Goal: Transaction & Acquisition: Purchase product/service

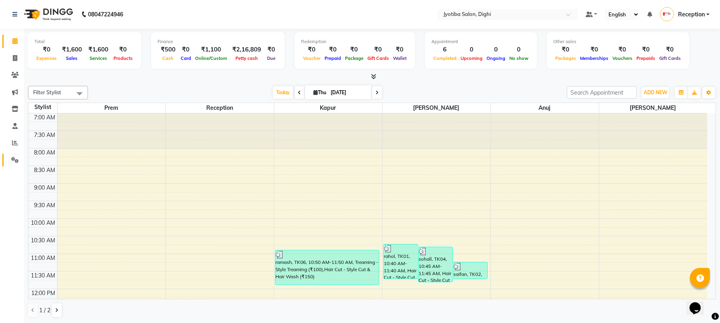
click at [6, 158] on link "Settings" at bounding box center [11, 160] width 19 height 13
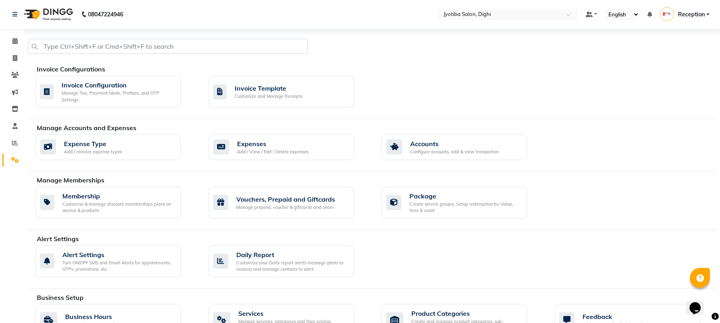
click at [283, 134] on div "Manage Accounts and Expenses Expense Type Add / remove expense types Expenses A…" at bounding box center [372, 147] width 688 height 48
click at [285, 139] on div "Expenses Add / View / Edit / Delete expenses" at bounding box center [281, 148] width 145 height 26
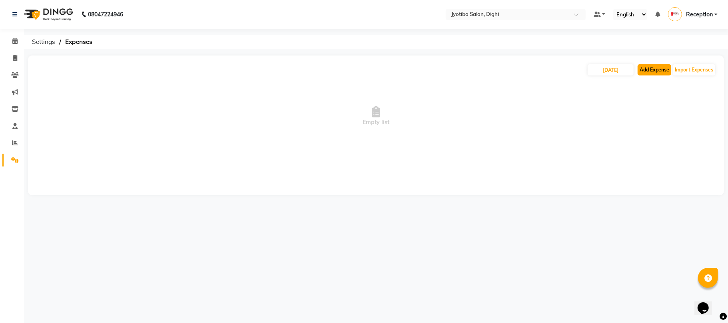
click at [651, 74] on button "Add Expense" at bounding box center [655, 69] width 34 height 11
select select "1"
select select "2318"
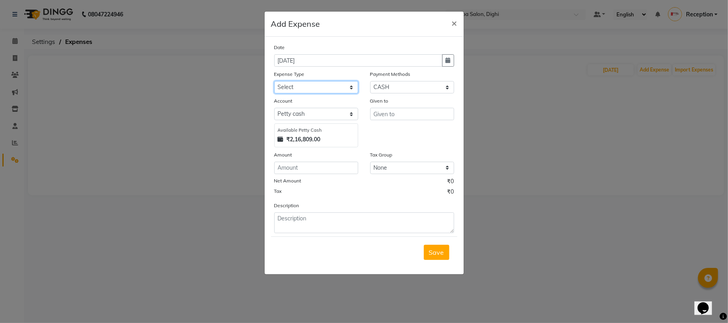
click at [350, 85] on select "Select Advance salary Advance salary ajaj Bank charges Car maintenance Cash tra…" at bounding box center [316, 87] width 84 height 12
select select "18043"
click at [274, 81] on select "Select Advance salary Advance salary ajaj Bank charges Car maintenance Cash tra…" at bounding box center [316, 87] width 84 height 12
click at [416, 115] on input "text" at bounding box center [412, 114] width 84 height 12
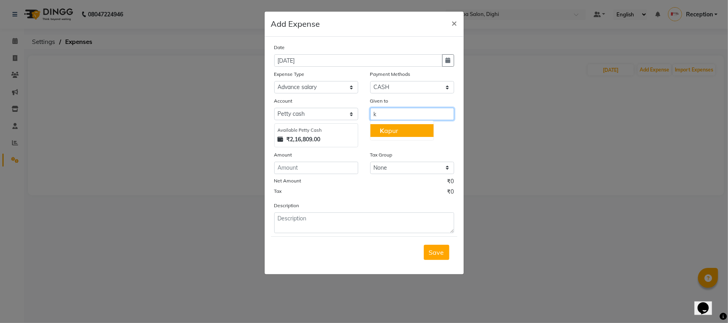
click at [399, 130] on button "K apur" at bounding box center [401, 130] width 63 height 13
type input "Kapur"
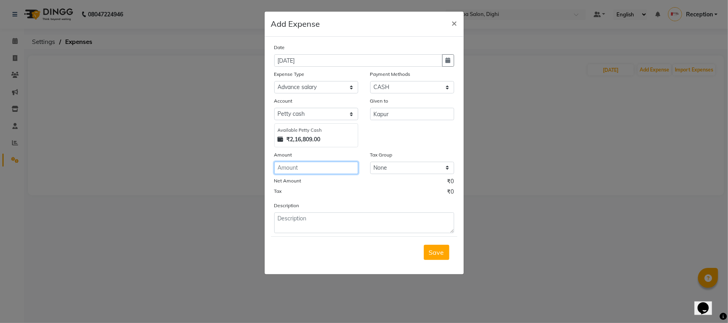
click at [293, 164] on input "number" at bounding box center [316, 168] width 84 height 12
type input "200"
click at [427, 257] on button "Save" at bounding box center [437, 252] width 26 height 15
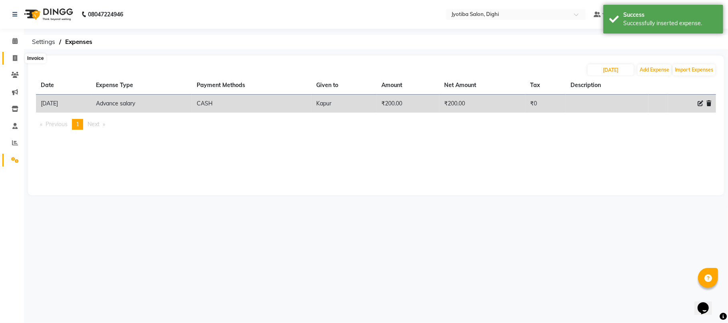
click at [14, 55] on icon at bounding box center [15, 58] width 4 height 6
select select "643"
select select "service"
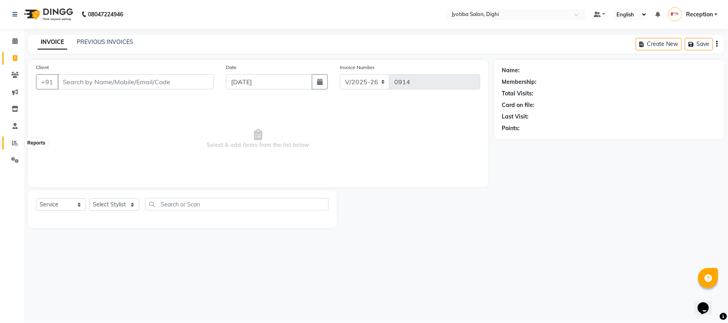
click at [16, 143] on icon at bounding box center [15, 143] width 6 height 6
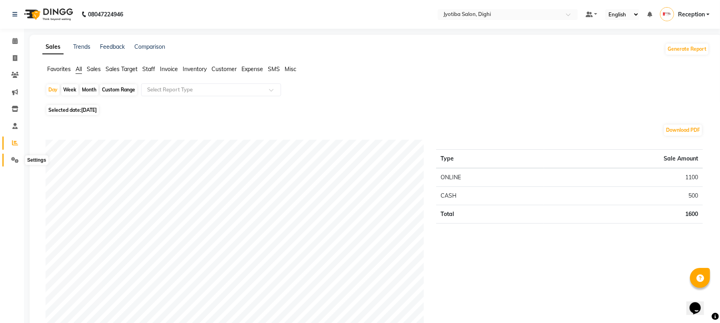
click at [11, 159] on icon at bounding box center [15, 160] width 8 height 6
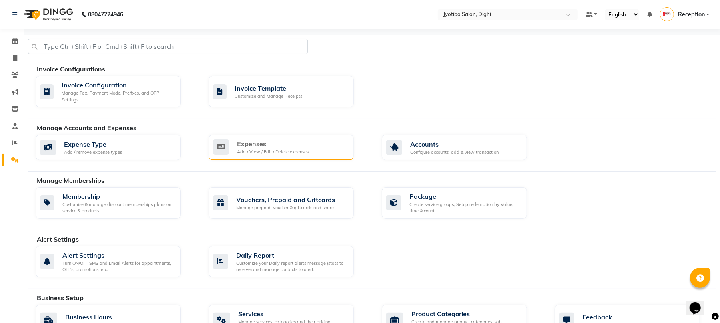
click at [250, 146] on div "Expenses" at bounding box center [273, 144] width 72 height 10
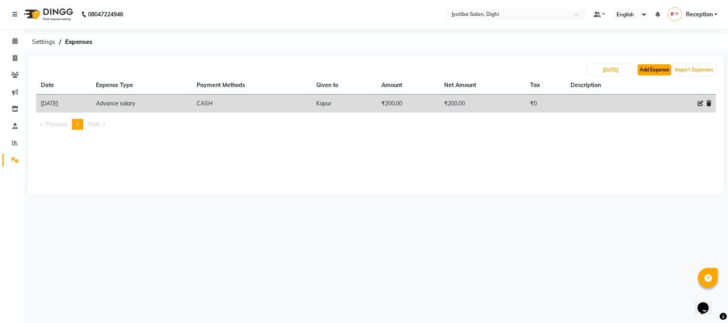
click at [656, 71] on button "Add Expense" at bounding box center [655, 69] width 34 height 11
select select "1"
select select "2318"
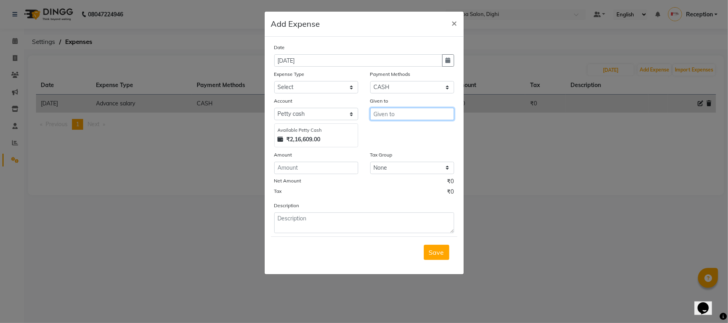
click at [431, 118] on input "text" at bounding box center [412, 114] width 84 height 12
type input "kinar"
click at [349, 87] on select "Select Advance salary Advance salary ajaj Bank charges Car maintenance Cash tra…" at bounding box center [316, 87] width 84 height 12
click at [274, 81] on select "Select Advance salary Advance salary ajaj Bank charges Car maintenance Cash tra…" at bounding box center [316, 87] width 84 height 12
drag, startPoint x: 328, startPoint y: 79, endPoint x: 328, endPoint y: 85, distance: 6.0
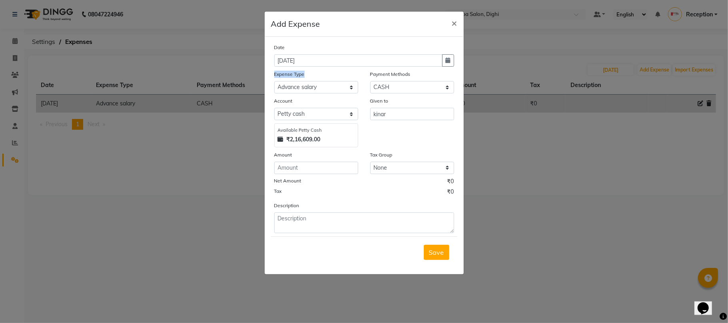
click at [328, 82] on div "Expense Type Select Advance salary Advance salary ajaj Bank charges Car mainten…" at bounding box center [316, 82] width 96 height 24
click at [327, 86] on select "Select Advance salary Advance salary ajaj Bank charges Car maintenance Cash tra…" at bounding box center [316, 87] width 84 height 12
select select "18032"
click at [274, 81] on select "Select Advance salary Advance salary ajaj Bank charges Car maintenance Cash tra…" at bounding box center [316, 87] width 84 height 12
click at [301, 167] on input "number" at bounding box center [316, 168] width 84 height 12
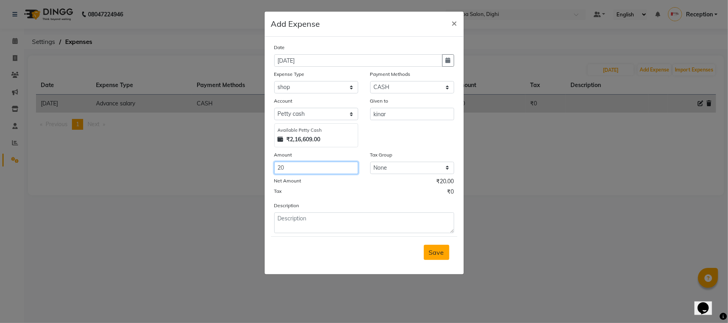
type input "20"
click at [446, 256] on button "Save" at bounding box center [437, 252] width 26 height 15
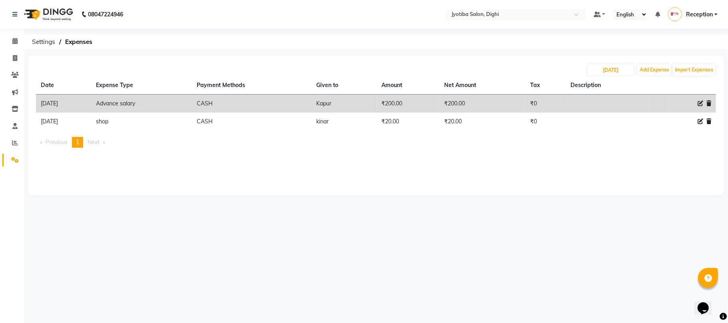
click at [484, 306] on div "08047224946 Select Location × Jyotiba Salon, Dighi Default Panel My Panel Engli…" at bounding box center [364, 161] width 728 height 323
click at [16, 56] on icon at bounding box center [15, 58] width 4 height 6
select select "643"
select select "service"
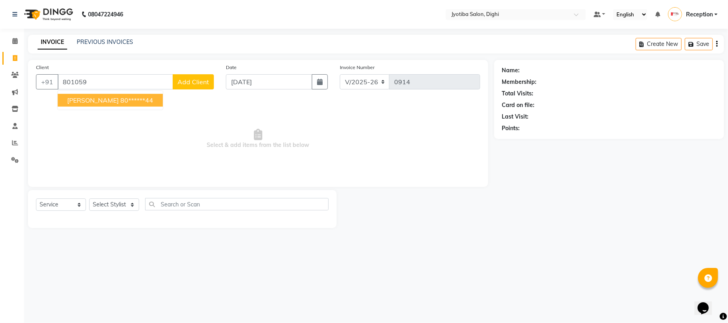
click at [95, 96] on button "[PERSON_NAME] 80******44" at bounding box center [110, 100] width 105 height 13
type input "80******44"
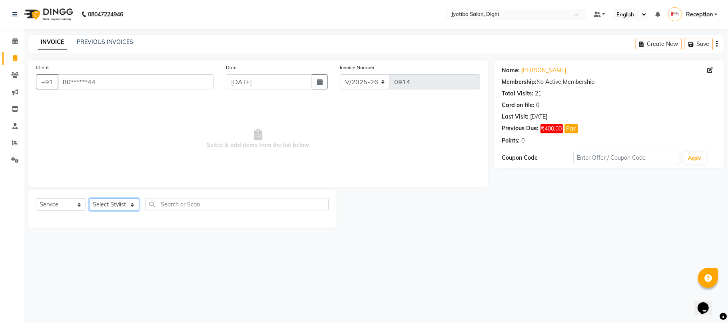
click at [106, 199] on select "Select Stylist anuj [PERSON_NAME] Prem Reception [PERSON_NAME]" at bounding box center [114, 205] width 50 height 12
select select "9312"
click at [89, 199] on select "Select Stylist anuj [PERSON_NAME] Prem Reception [PERSON_NAME]" at bounding box center [114, 205] width 50 height 12
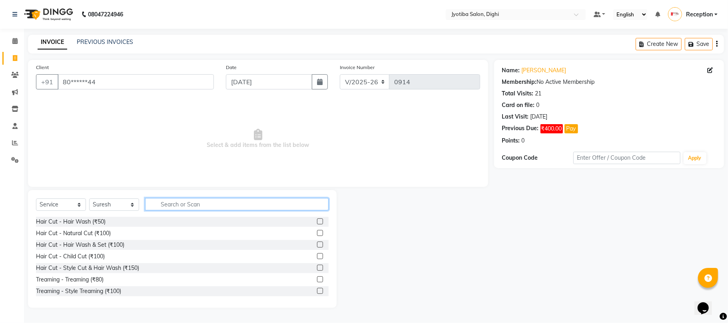
click at [256, 208] on input "text" at bounding box center [237, 204] width 184 height 12
type input "500"
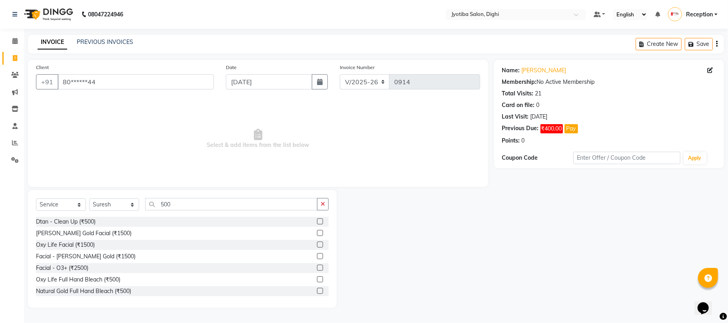
click at [317, 289] on label at bounding box center [320, 291] width 6 height 6
click at [317, 289] on input "checkbox" at bounding box center [319, 291] width 5 height 5
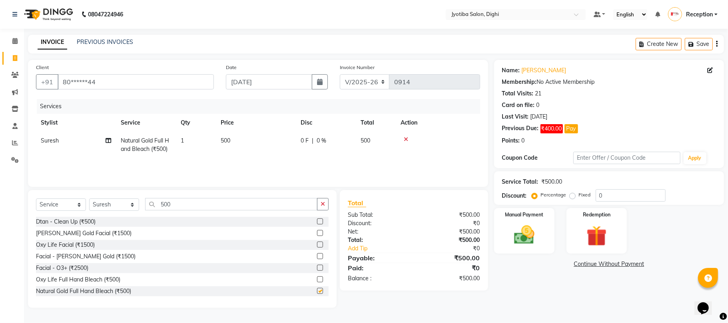
checkbox input "false"
click at [322, 206] on icon "button" at bounding box center [323, 204] width 4 height 6
click at [317, 269] on label at bounding box center [320, 268] width 6 height 6
click at [317, 269] on input "checkbox" at bounding box center [319, 268] width 5 height 5
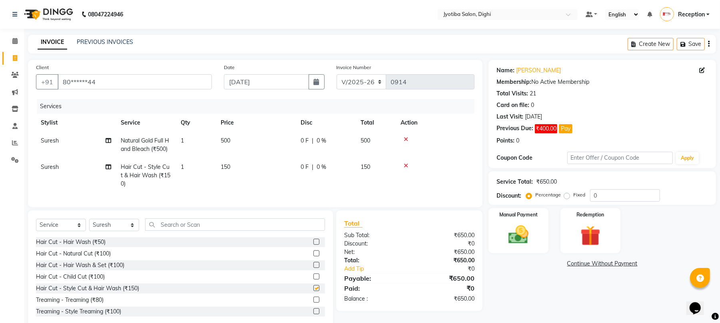
checkbox input "false"
click at [313, 315] on label at bounding box center [316, 312] width 6 height 6
click at [313, 315] on input "checkbox" at bounding box center [315, 311] width 5 height 5
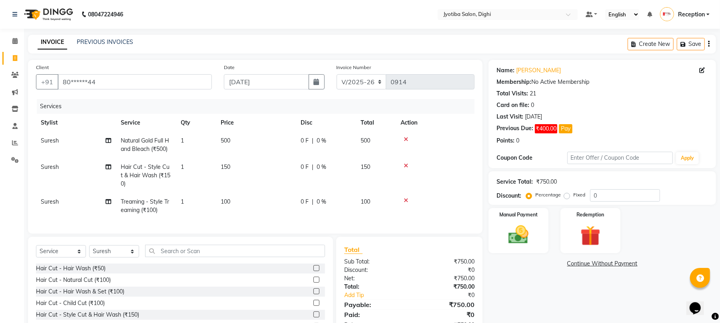
checkbox input "false"
click at [578, 263] on link "Continue Without Payment" at bounding box center [602, 264] width 224 height 8
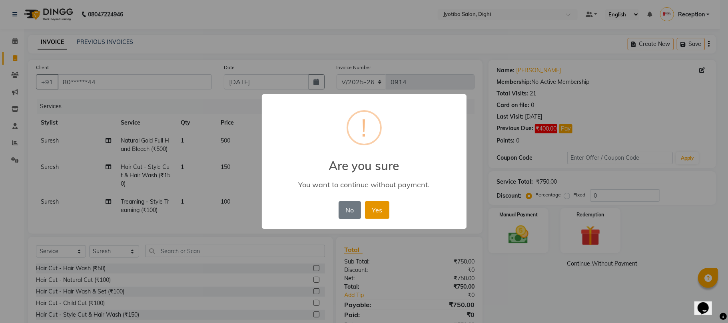
click at [377, 208] on button "Yes" at bounding box center [377, 210] width 24 height 18
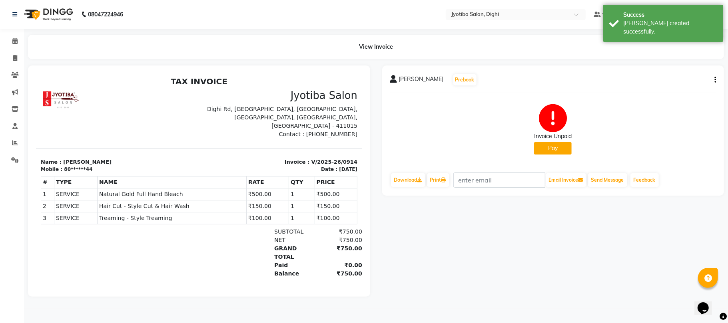
click at [541, 146] on button "Pay" at bounding box center [553, 148] width 38 height 12
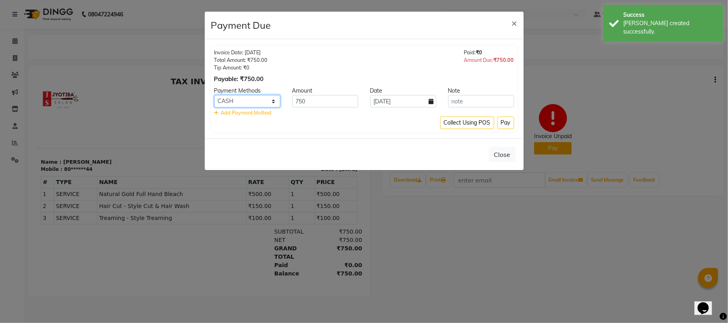
click at [233, 103] on select "CASH ONLINE CARD" at bounding box center [247, 101] width 66 height 12
select select "3"
click at [214, 96] on select "CASH ONLINE CARD" at bounding box center [247, 101] width 66 height 12
click at [511, 127] on button "Pay" at bounding box center [505, 123] width 17 height 12
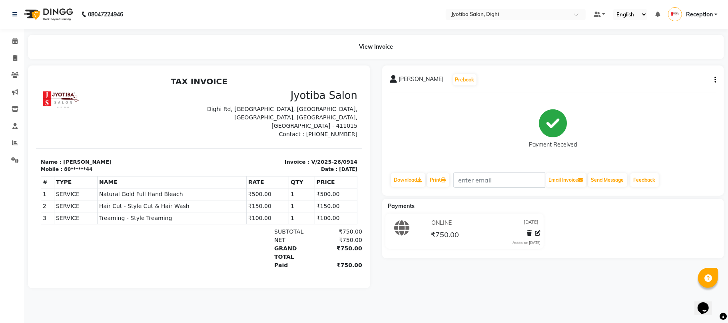
click at [511, 108] on div "Payment Received" at bounding box center [553, 130] width 326 height 60
click at [22, 55] on div "View Invoice" at bounding box center [376, 47] width 708 height 24
click at [15, 60] on icon at bounding box center [15, 58] width 4 height 6
select select "service"
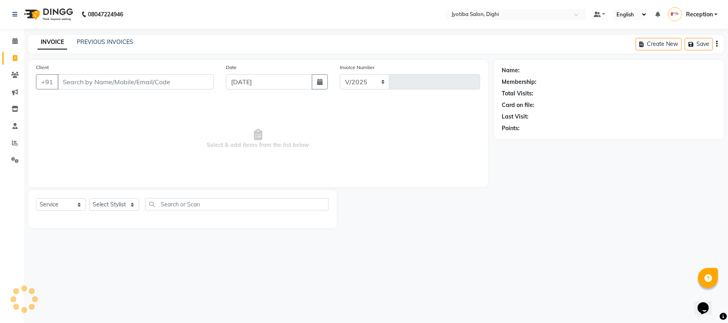
select select "643"
type input "0915"
type input "7"
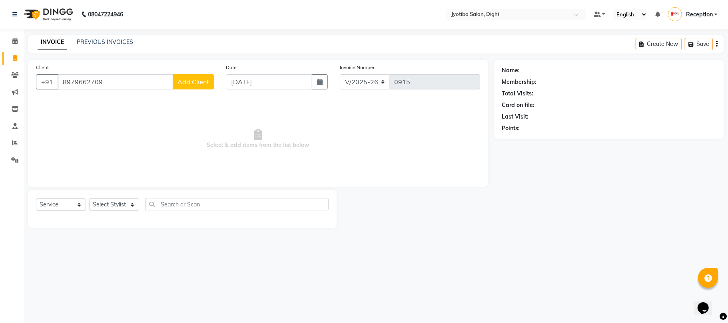
type input "8979662709"
click at [187, 82] on span "Add Client" at bounding box center [194, 82] width 32 height 8
select select "22"
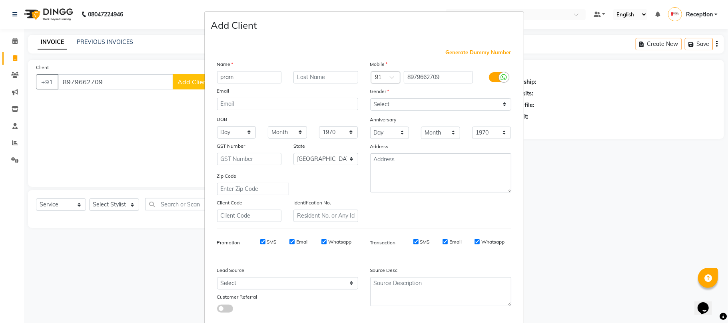
type input "pram"
click at [375, 106] on select "Select [DEMOGRAPHIC_DATA] [DEMOGRAPHIC_DATA] Other Prefer Not To Say" at bounding box center [440, 104] width 141 height 12
select select "[DEMOGRAPHIC_DATA]"
click at [370, 98] on select "Select [DEMOGRAPHIC_DATA] [DEMOGRAPHIC_DATA] Other Prefer Not To Say" at bounding box center [440, 104] width 141 height 12
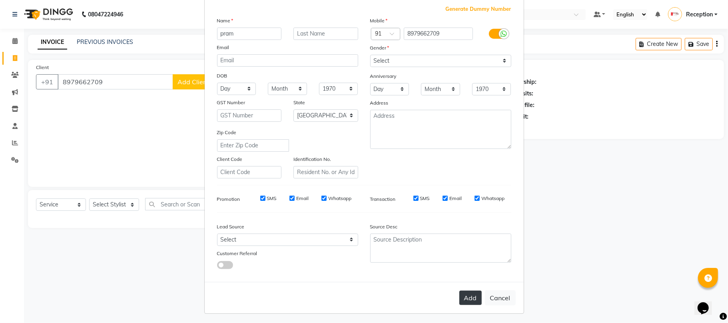
click at [471, 296] on button "Add" at bounding box center [470, 298] width 22 height 14
type input "89******09"
select select
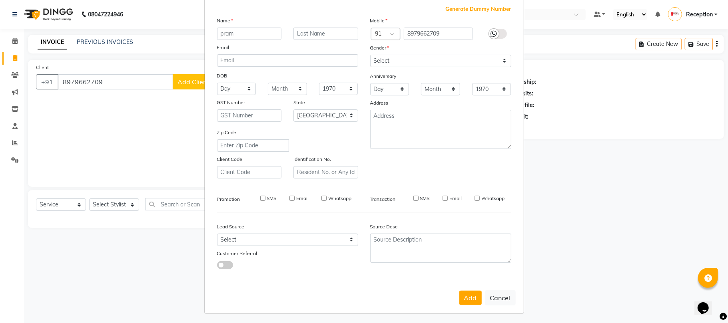
select select "null"
select select
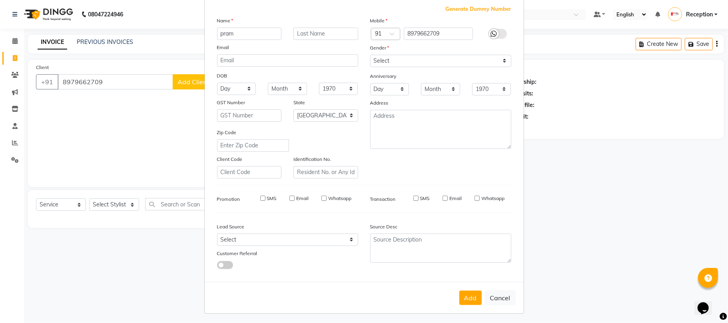
checkbox input "false"
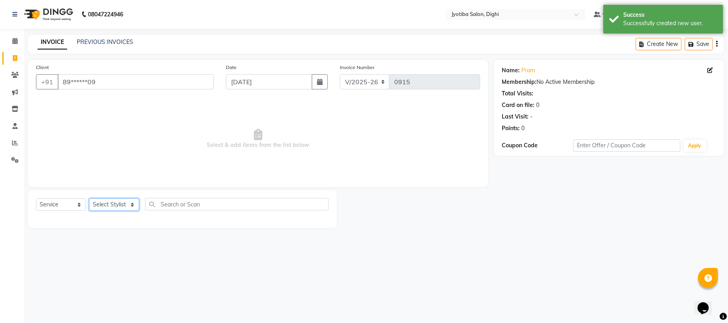
click at [108, 202] on select "Select Stylist anuj [PERSON_NAME] Prem Reception [PERSON_NAME]" at bounding box center [114, 205] width 50 height 12
select select "59471"
click at [89, 199] on select "Select Stylist anuj [PERSON_NAME] Prem Reception [PERSON_NAME]" at bounding box center [114, 205] width 50 height 12
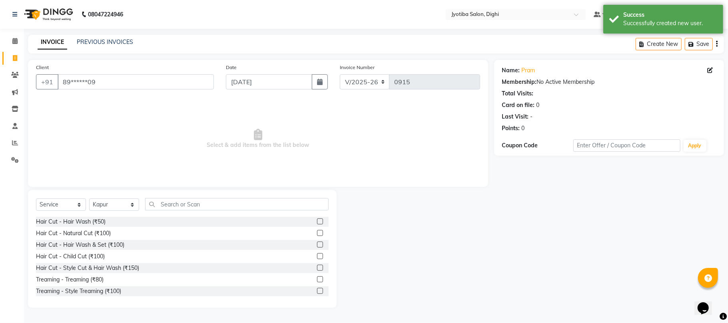
click at [317, 289] on div at bounding box center [323, 292] width 12 height 10
click at [317, 291] on label at bounding box center [320, 291] width 6 height 6
click at [317, 291] on input "checkbox" at bounding box center [319, 291] width 5 height 5
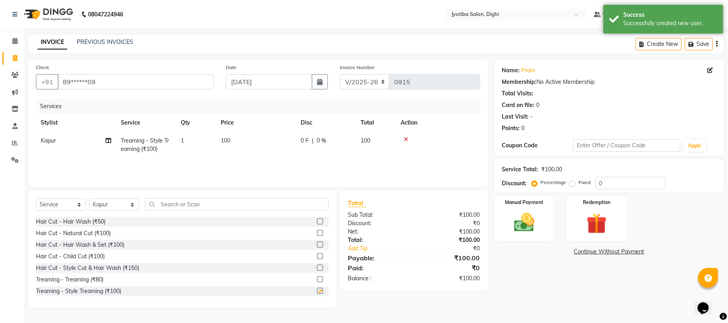
checkbox input "false"
click at [603, 253] on link "Continue Without Payment" at bounding box center [609, 252] width 227 height 8
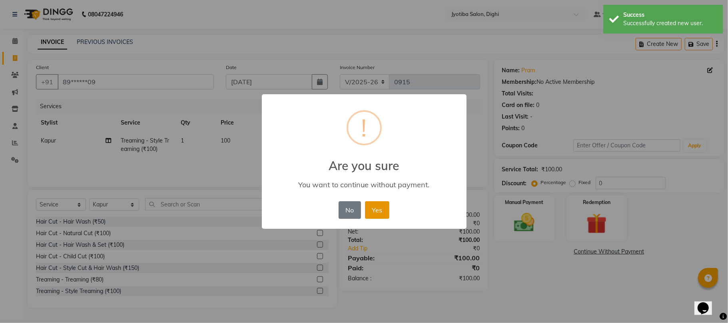
drag, startPoint x: 373, startPoint y: 197, endPoint x: 374, endPoint y: 206, distance: 8.9
click at [373, 197] on div "× ! Are you sure You want to continue without payment. No No Yes" at bounding box center [364, 161] width 205 height 135
click at [374, 206] on button "Yes" at bounding box center [377, 210] width 24 height 18
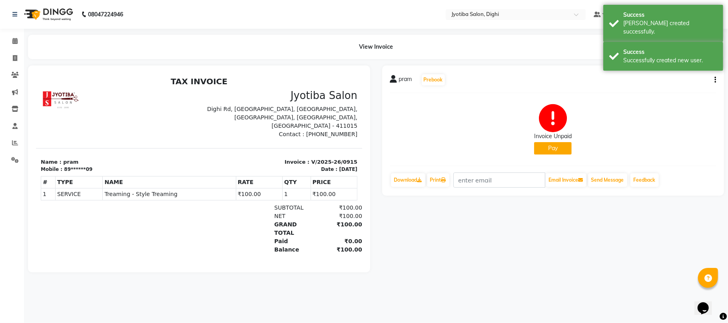
click at [549, 146] on button "Pay" at bounding box center [553, 148] width 38 height 12
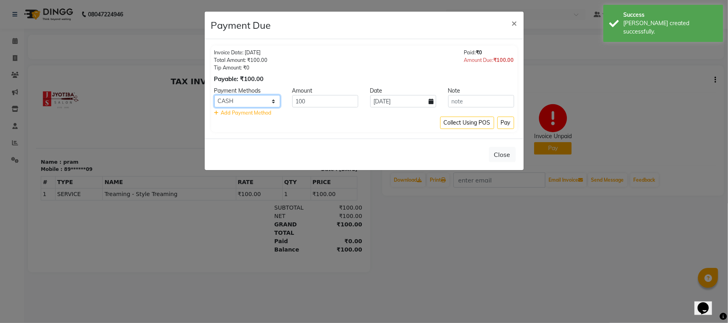
click at [247, 106] on select "CASH ONLINE CARD" at bounding box center [247, 101] width 66 height 12
click at [214, 96] on select "CASH ONLINE CARD" at bounding box center [247, 101] width 66 height 12
click at [270, 99] on select "CASH ONLINE CARD" at bounding box center [247, 101] width 66 height 12
click at [214, 96] on select "CASH ONLINE CARD" at bounding box center [247, 101] width 66 height 12
click at [260, 104] on select "CASH ONLINE CARD" at bounding box center [247, 101] width 66 height 12
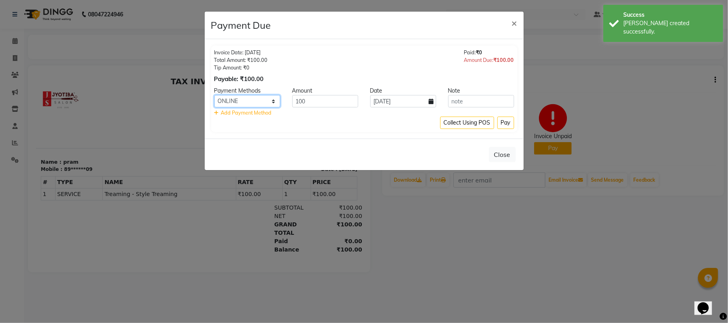
select select "1"
click at [214, 96] on select "CASH ONLINE CARD" at bounding box center [247, 101] width 66 height 12
click at [502, 120] on button "Pay" at bounding box center [505, 123] width 17 height 12
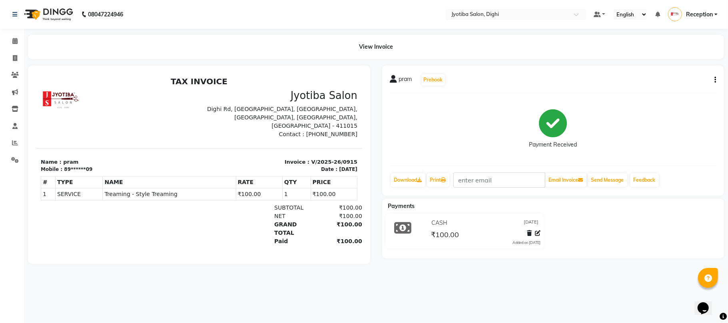
drag, startPoint x: 502, startPoint y: 120, endPoint x: 482, endPoint y: 46, distance: 77.4
click at [487, 54] on main "View Invoice pram Prebook Payment Received Download Print Email Invoice Send Me…" at bounding box center [376, 155] width 704 height 241
click at [126, 61] on main "View Invoice pram Prebook Payment Received Download Print Email Invoice Send Me…" at bounding box center [376, 155] width 704 height 241
click at [431, 136] on div "Payment Received" at bounding box center [553, 130] width 326 height 60
click at [13, 61] on icon at bounding box center [15, 58] width 4 height 6
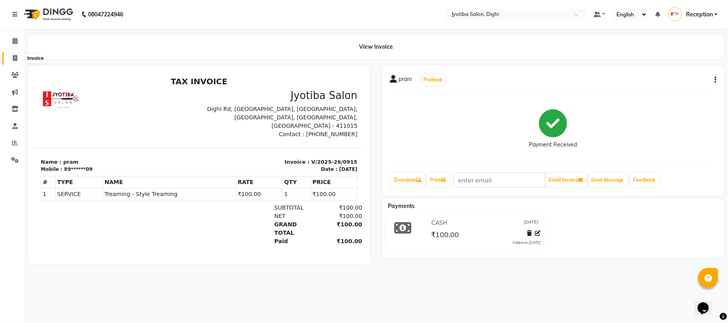
select select "643"
select select "service"
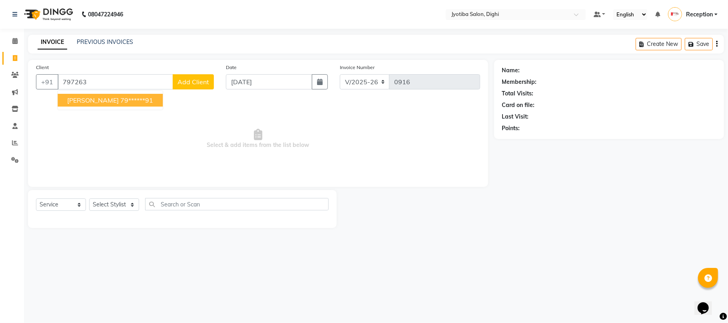
click at [120, 98] on ngb-highlight "79******91" at bounding box center [136, 100] width 33 height 8
type input "79******91"
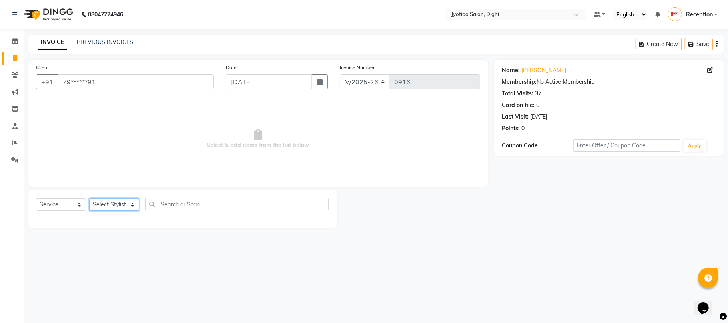
click at [128, 206] on select "Select Stylist anuj [PERSON_NAME] Prem Reception [PERSON_NAME]" at bounding box center [114, 205] width 50 height 12
select select "59471"
click at [89, 199] on select "Select Stylist anuj [PERSON_NAME] Prem Reception [PERSON_NAME]" at bounding box center [114, 205] width 50 height 12
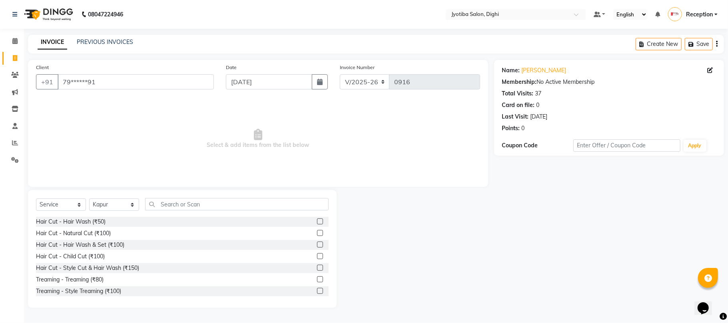
click at [317, 288] on label at bounding box center [320, 291] width 6 height 6
click at [317, 289] on input "checkbox" at bounding box center [319, 291] width 5 height 5
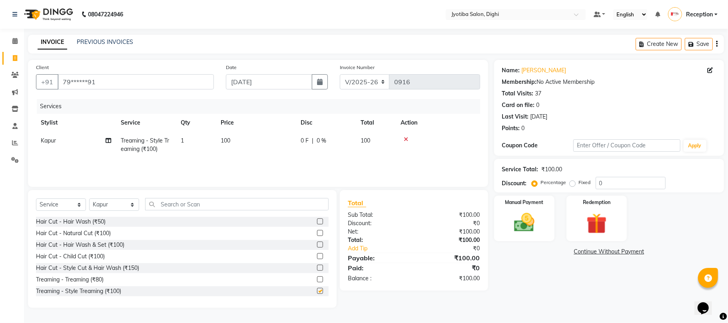
checkbox input "false"
click at [600, 248] on link "Continue Without Payment" at bounding box center [609, 252] width 227 height 8
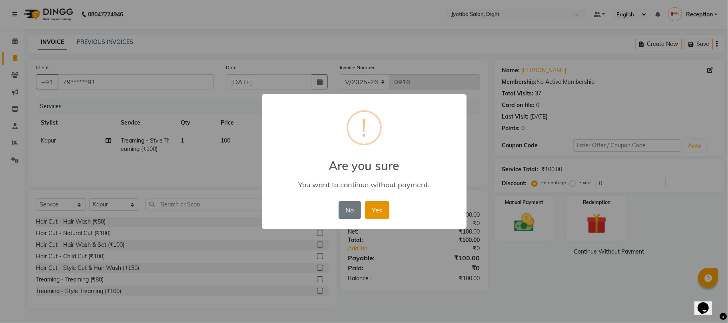
click at [384, 215] on button "Yes" at bounding box center [377, 210] width 24 height 18
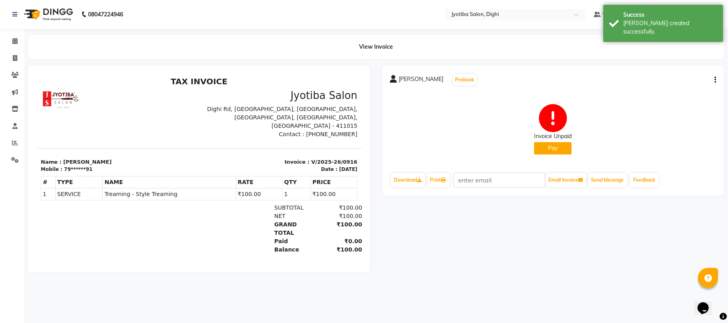
click at [546, 143] on div "Invoice Unpaid Pay" at bounding box center [553, 129] width 38 height 50
click at [545, 149] on button "Pay" at bounding box center [553, 148] width 38 height 12
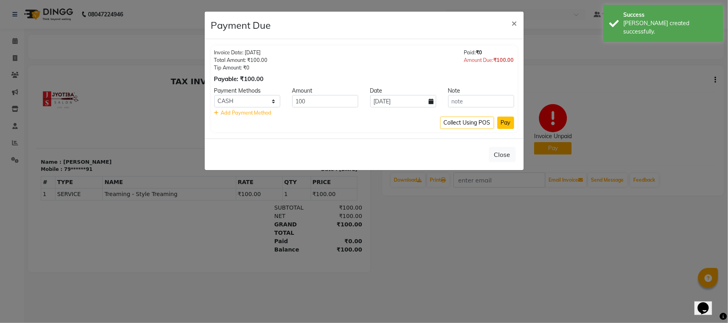
click at [505, 122] on button "Pay" at bounding box center [505, 123] width 17 height 12
